Goal: Task Accomplishment & Management: Use online tool/utility

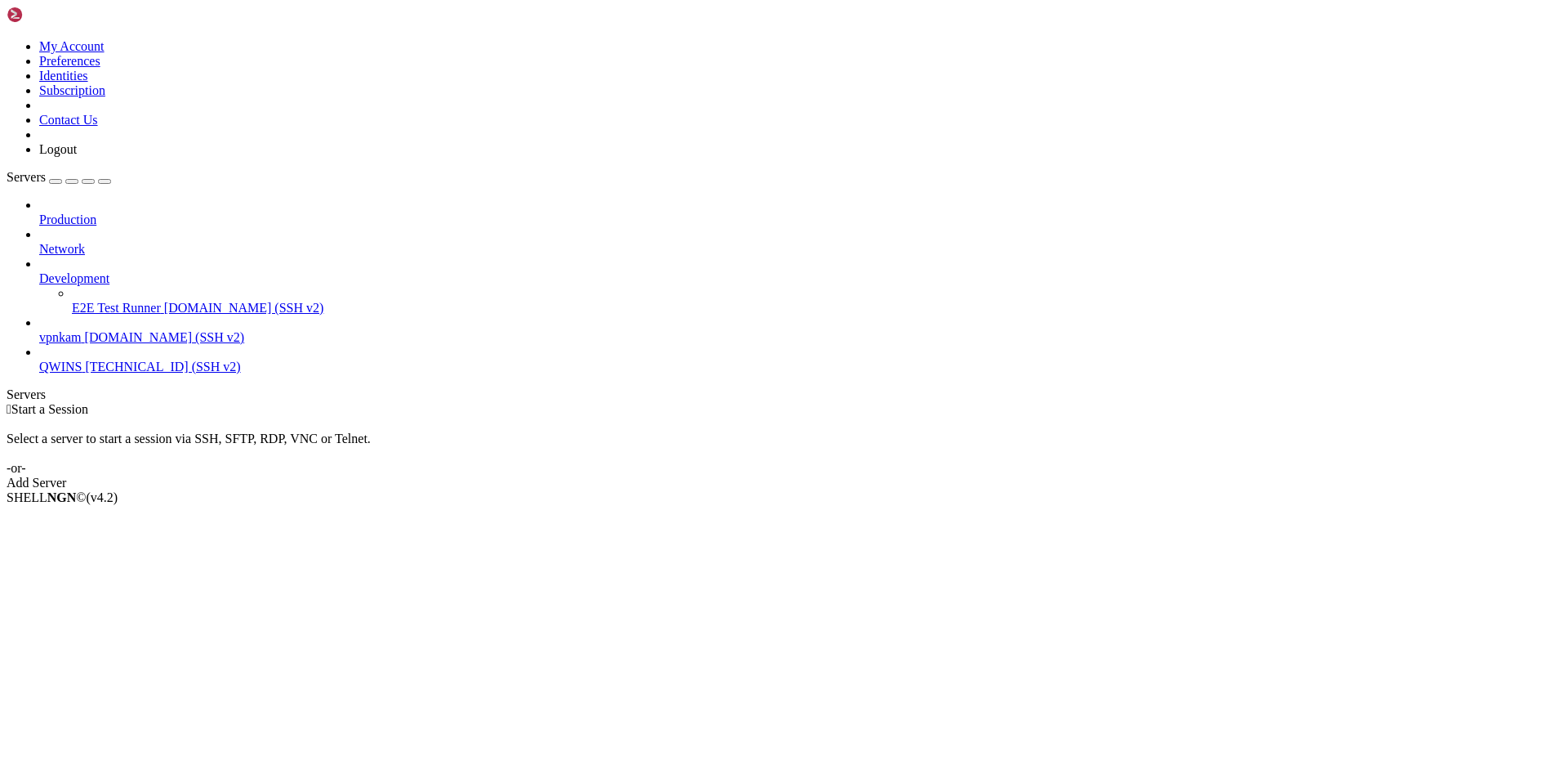
click at [81, 330] on span "vpnkam" at bounding box center [60, 337] width 43 height 14
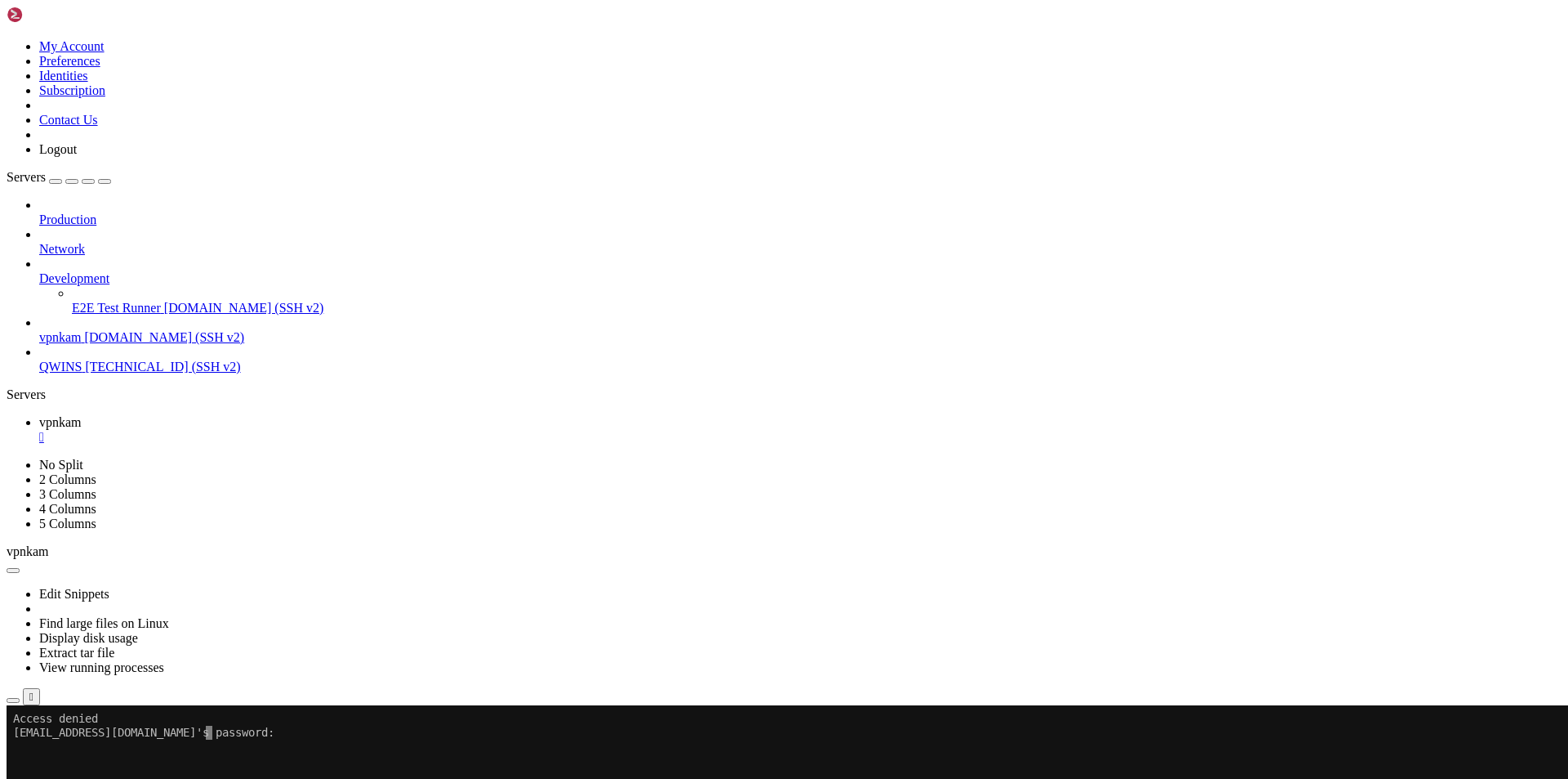
click at [281, 748] on x-row at bounding box center [688, 746] width 1349 height 14
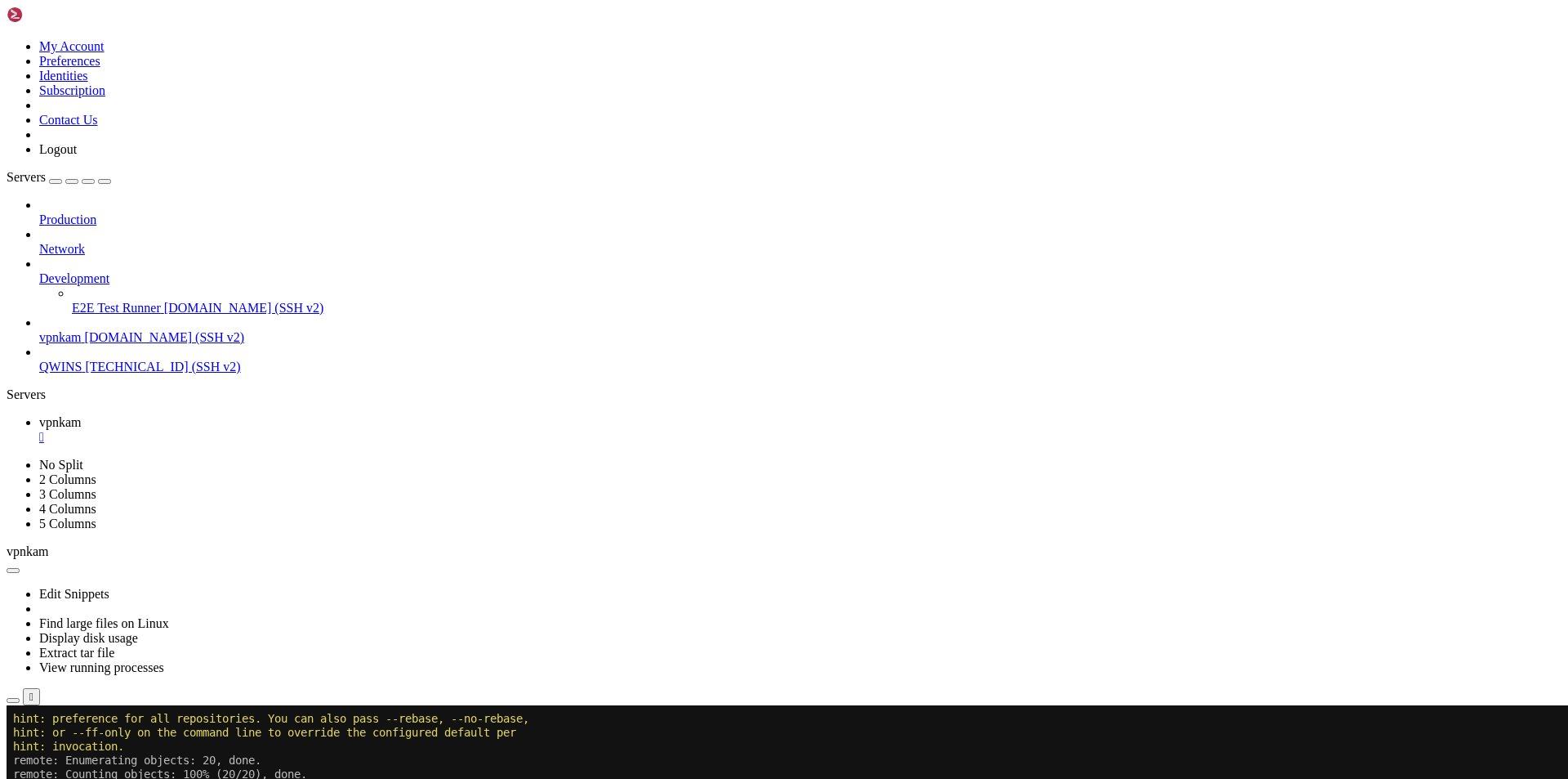
scroll to position [514, 0]
drag, startPoint x: 490, startPoint y: 1247, endPoint x: 597, endPoint y: 1245, distance: 107.0
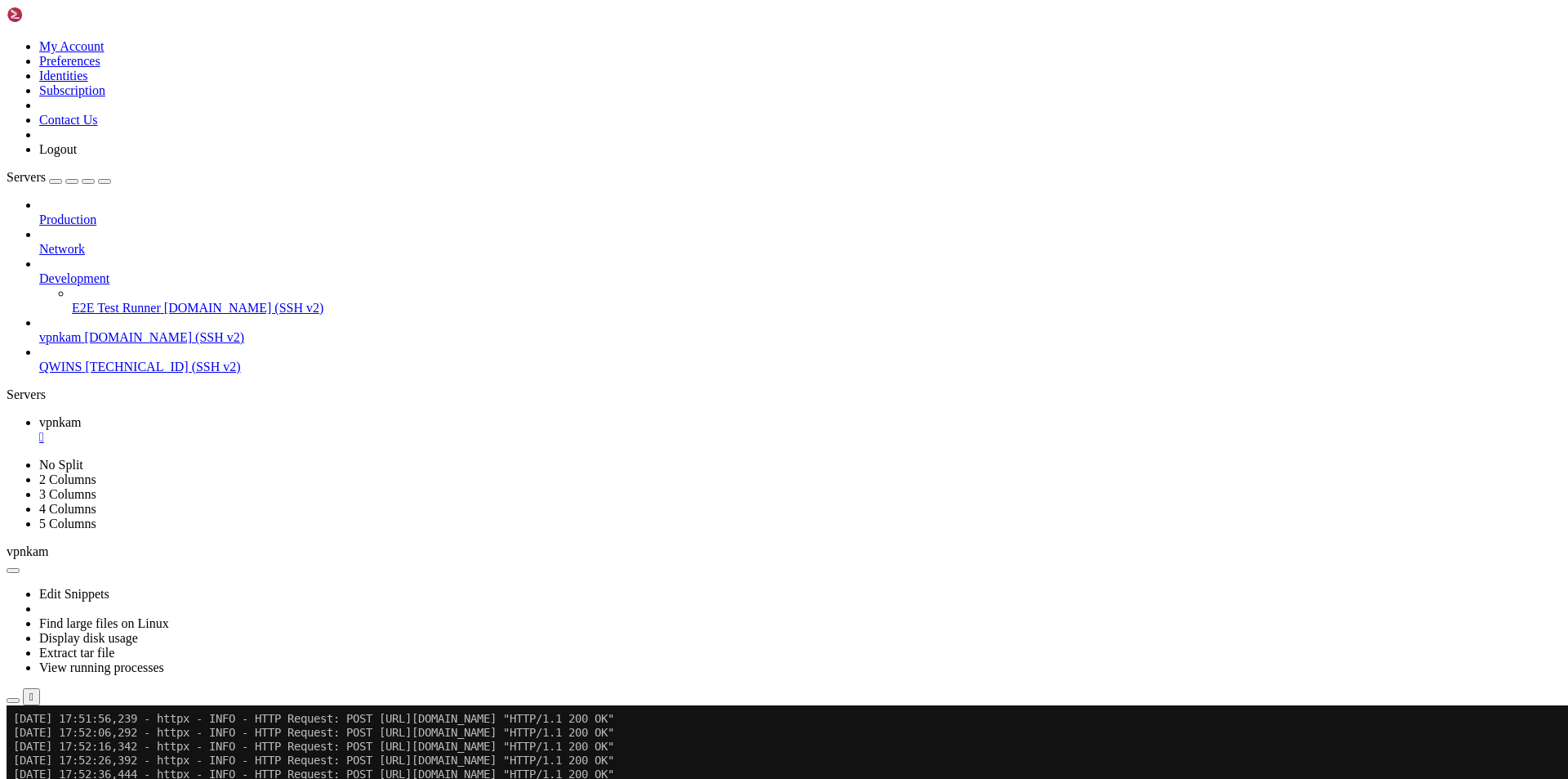
scroll to position [6167, 0]
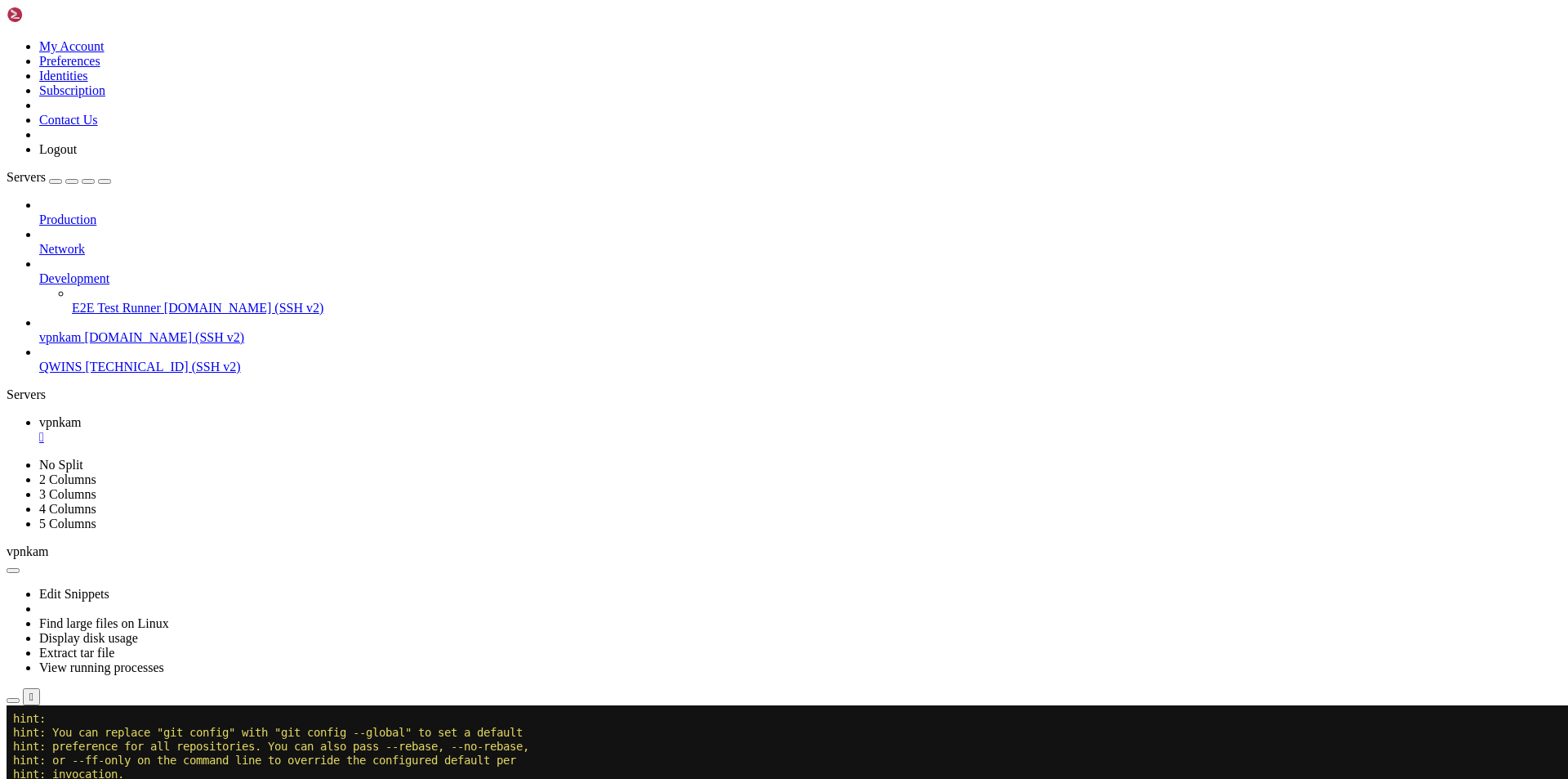
scroll to position [6973, 0]
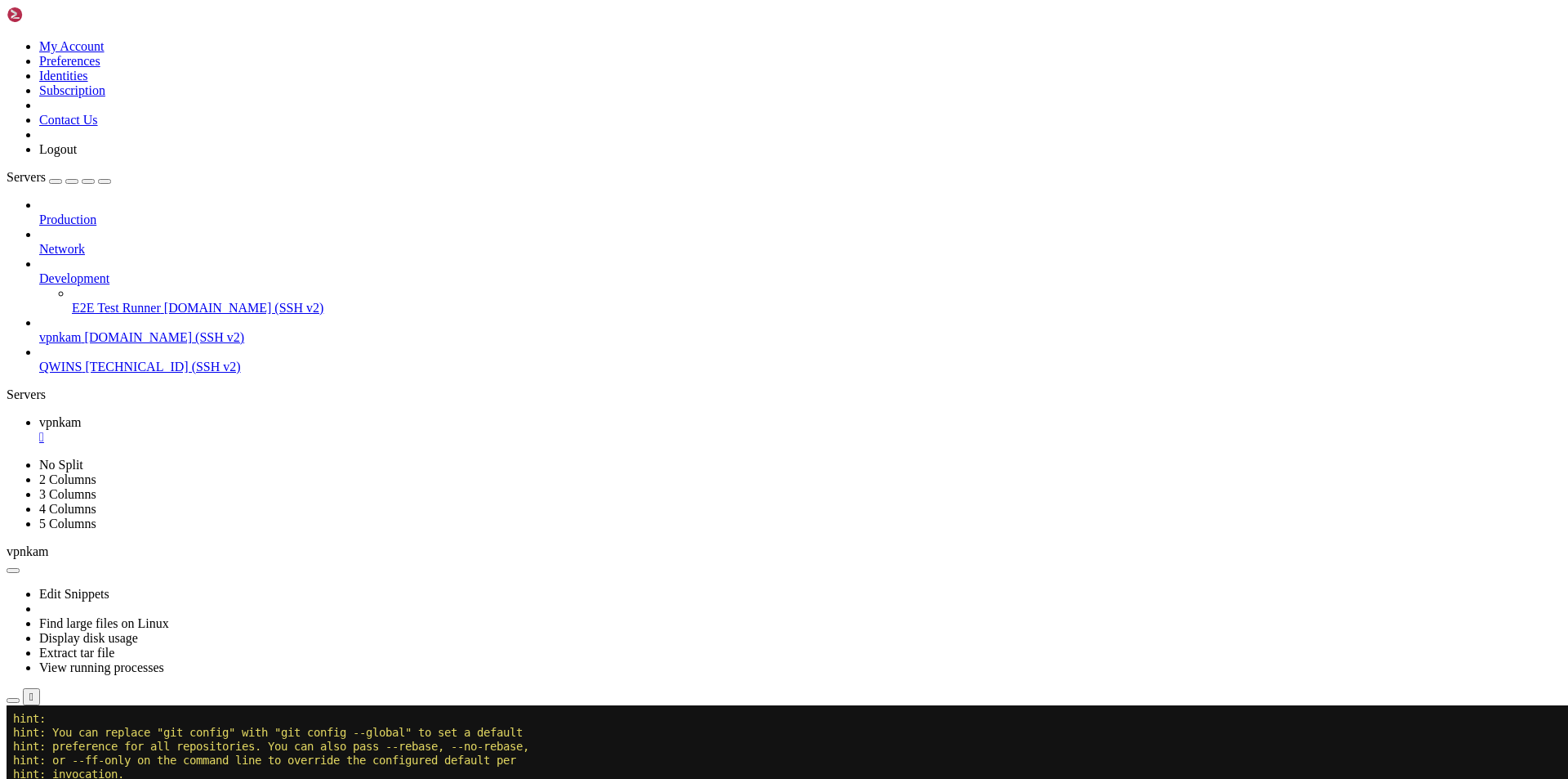
scroll to position [7362, 0]
